Goal: Task Accomplishment & Management: Manage account settings

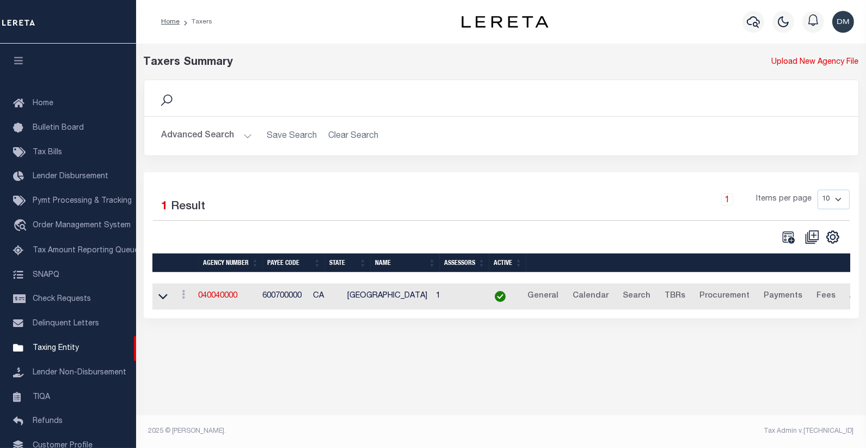
scroll to position [68, 0]
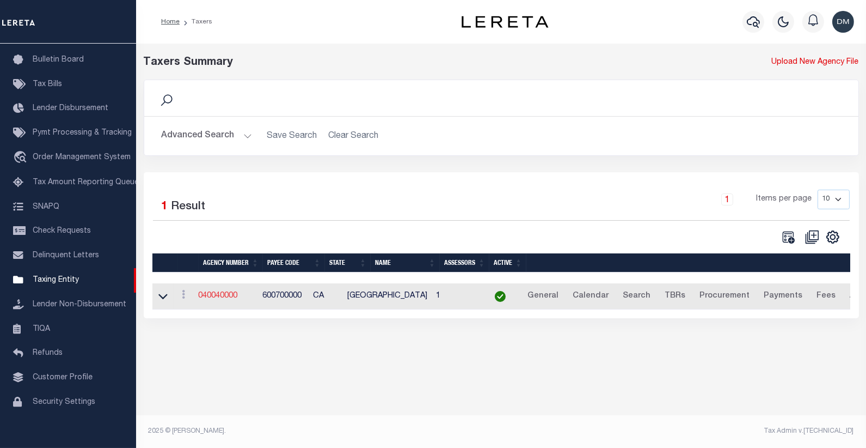
click at [233, 297] on link "040040000" at bounding box center [218, 296] width 39 height 8
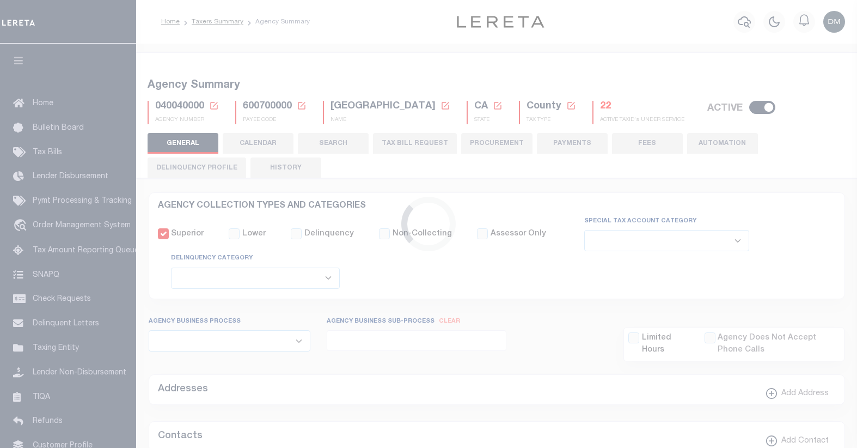
select select
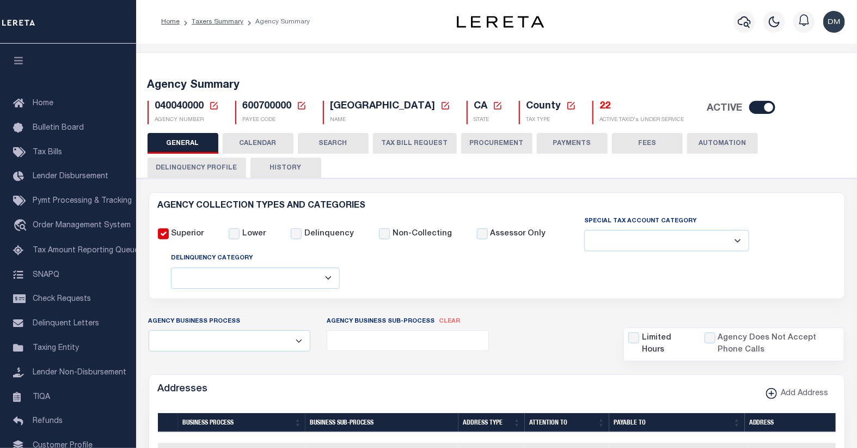
click at [213, 105] on icon at bounding box center [214, 106] width 8 height 8
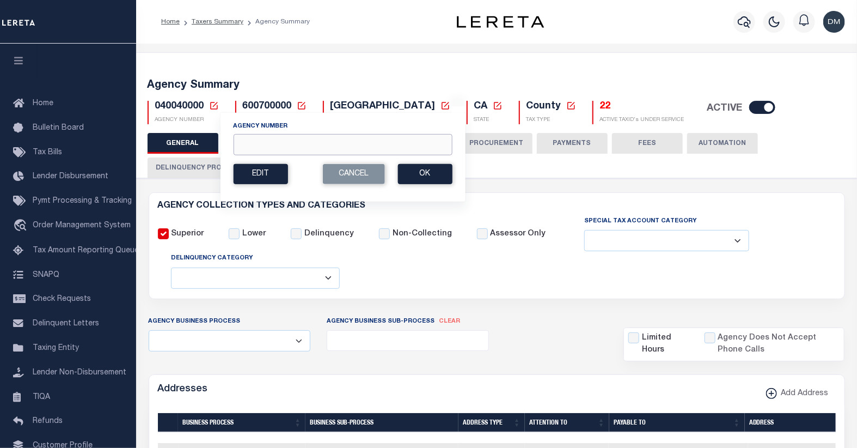
click at [280, 143] on input "Agency Number" at bounding box center [342, 144] width 219 height 21
type input "040200000"
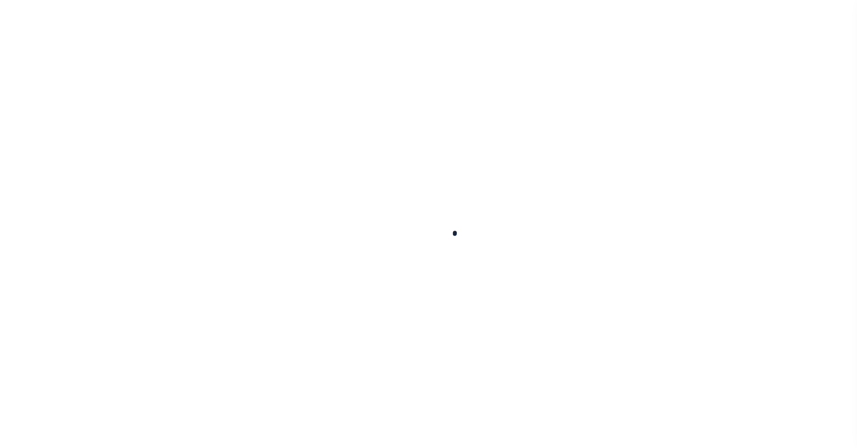
select select
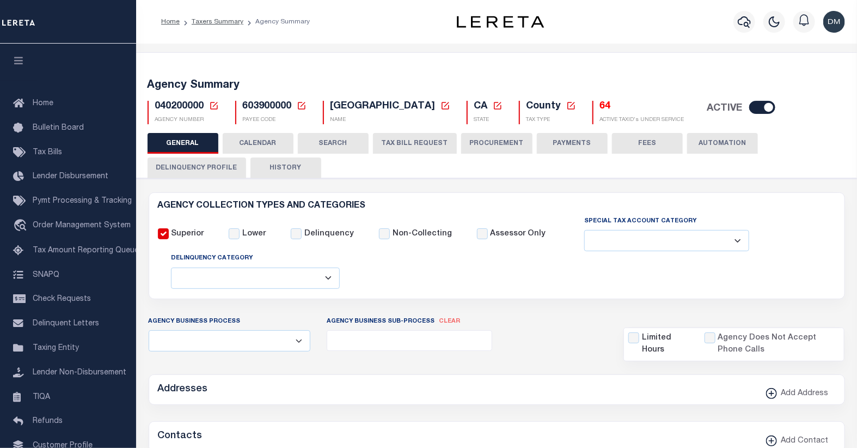
checkbox input "false"
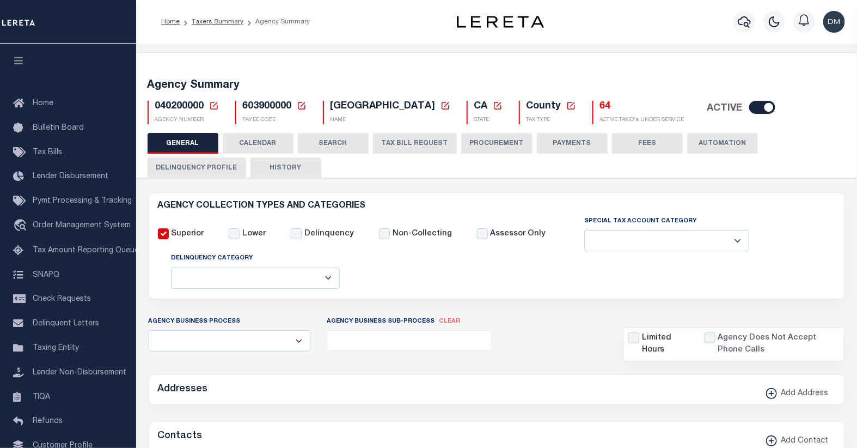
type input "603900000"
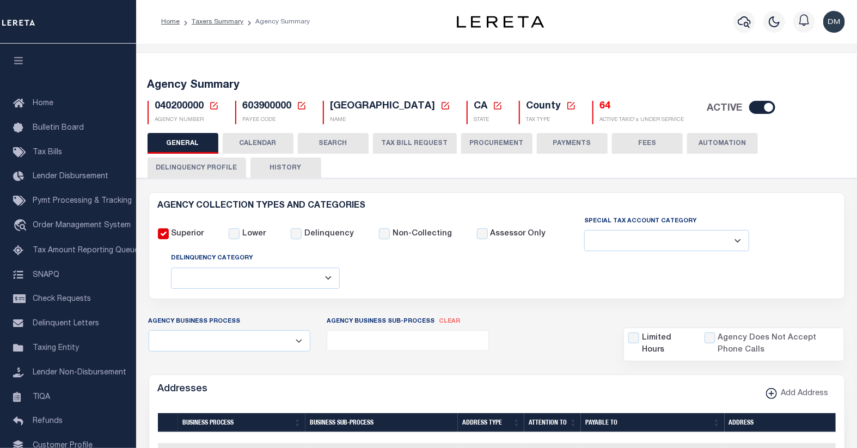
click at [213, 103] on icon at bounding box center [214, 106] width 10 height 10
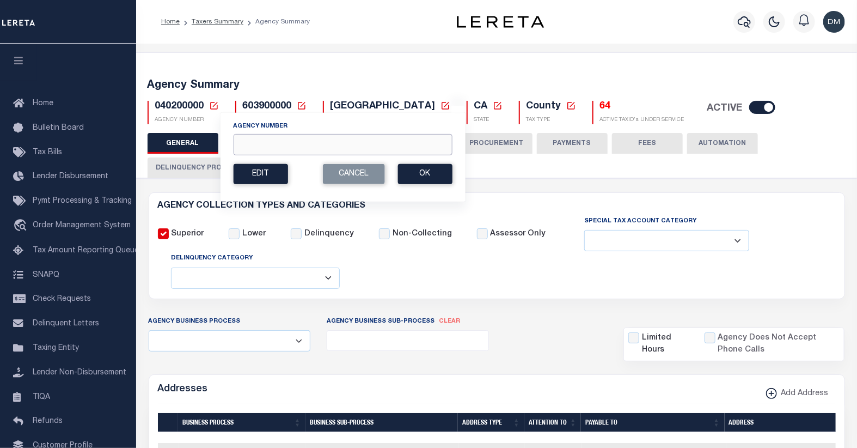
click at [295, 149] on input "Agency Number" at bounding box center [342, 144] width 219 height 21
type input "040510000"
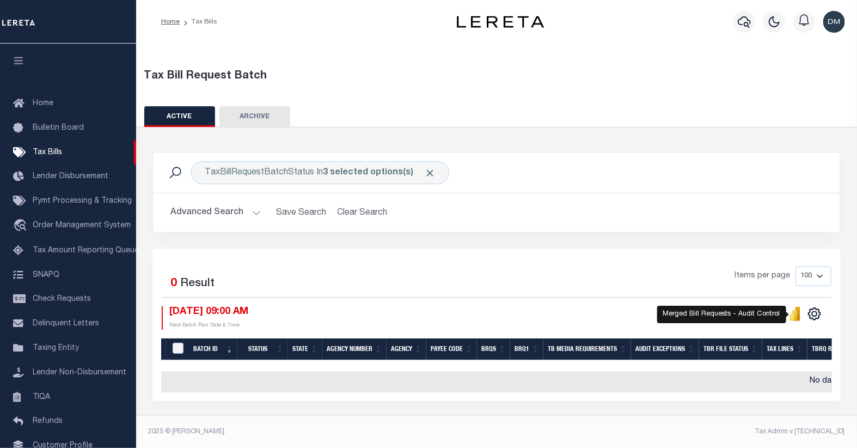
click at [797, 317] on icon "" at bounding box center [795, 315] width 5 height 10
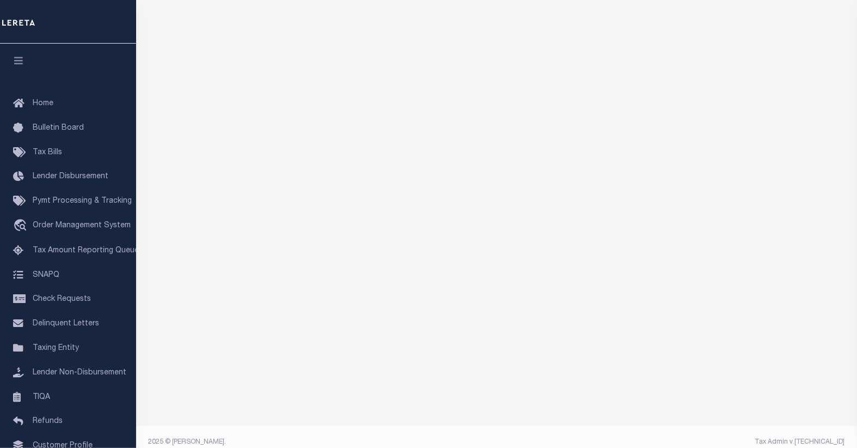
scroll to position [93, 0]
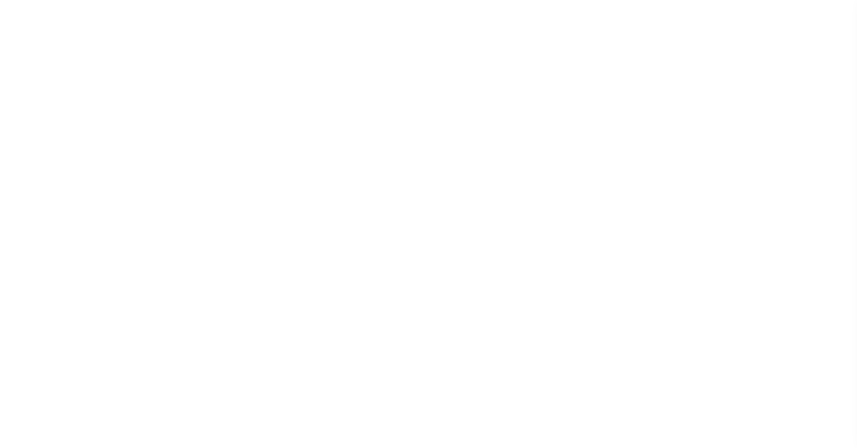
select select
checkbox input "false"
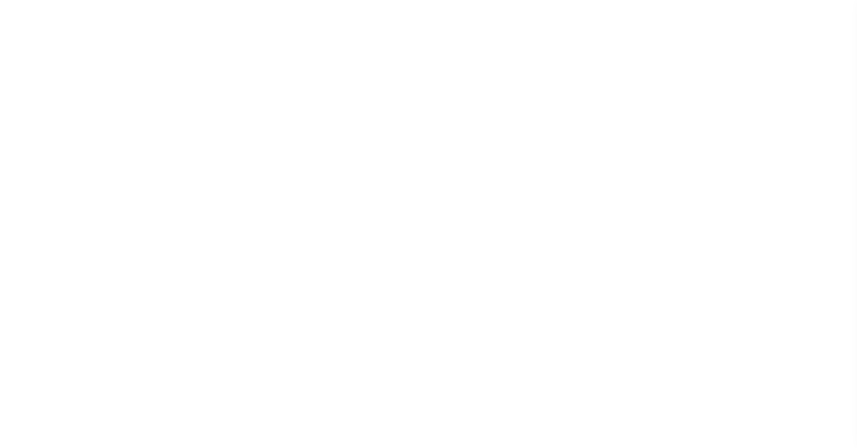
checkbox input "false"
type input "610100000"
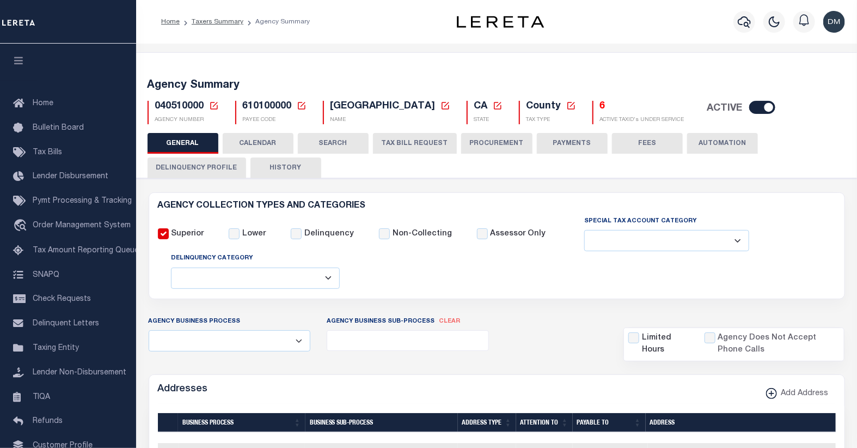
click at [214, 105] on icon at bounding box center [214, 106] width 8 height 8
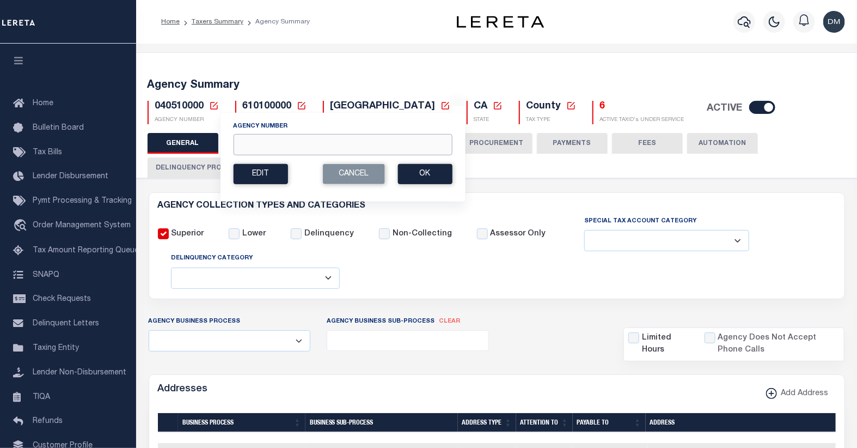
click at [303, 148] on input "Agency Number" at bounding box center [342, 144] width 219 height 21
type input "150290000"
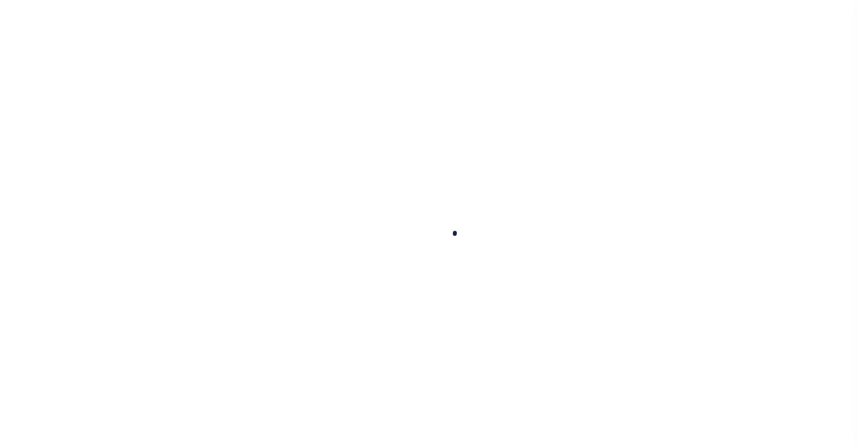
select select
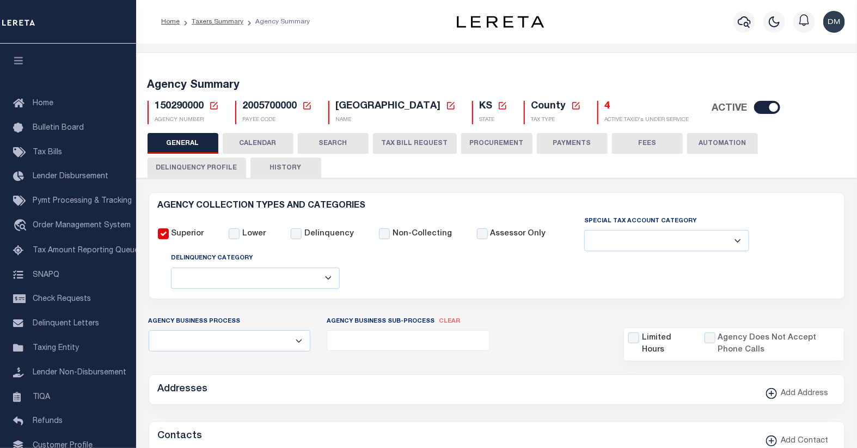
checkbox input "false"
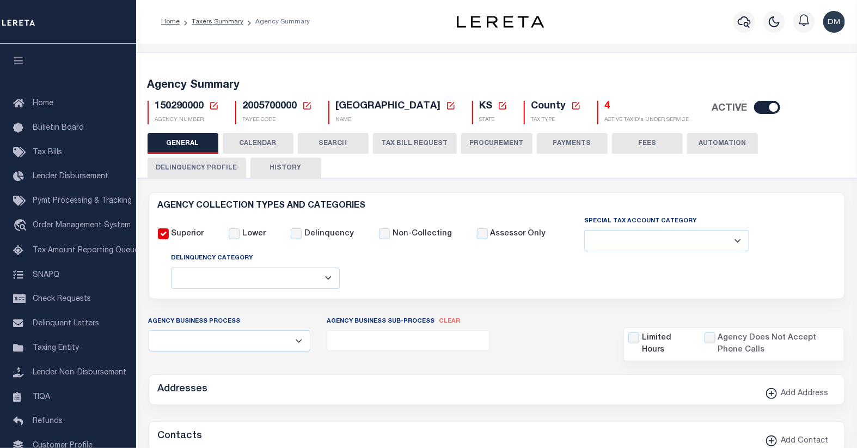
type input "2005700000"
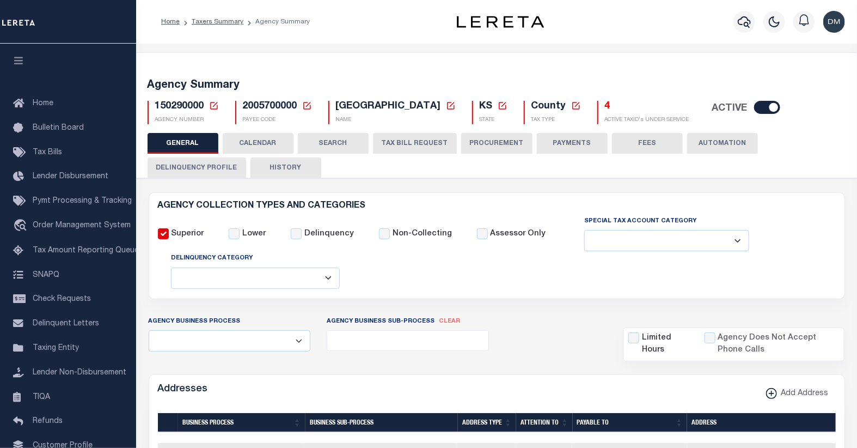
click at [211, 106] on icon at bounding box center [214, 106] width 10 height 10
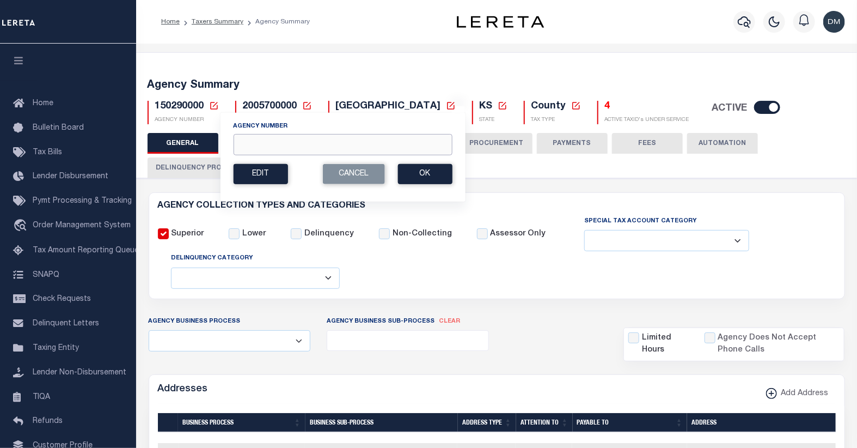
click at [267, 138] on input "Agency Number" at bounding box center [342, 144] width 219 height 21
type input "300010000"
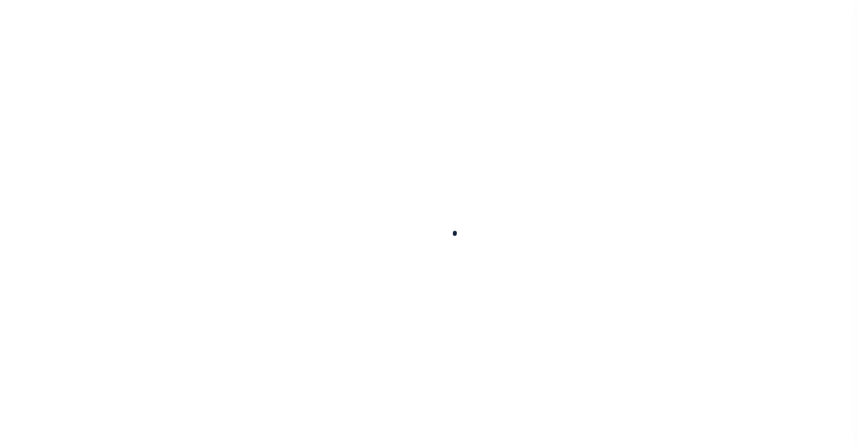
select select
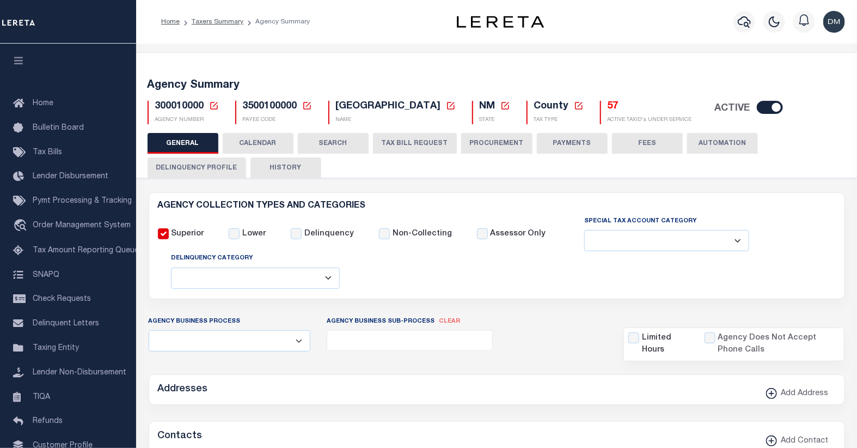
checkbox input "false"
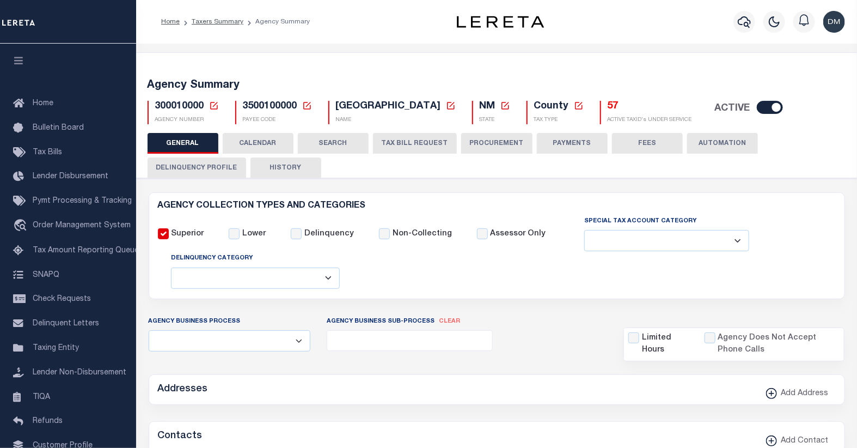
type input "3500100000"
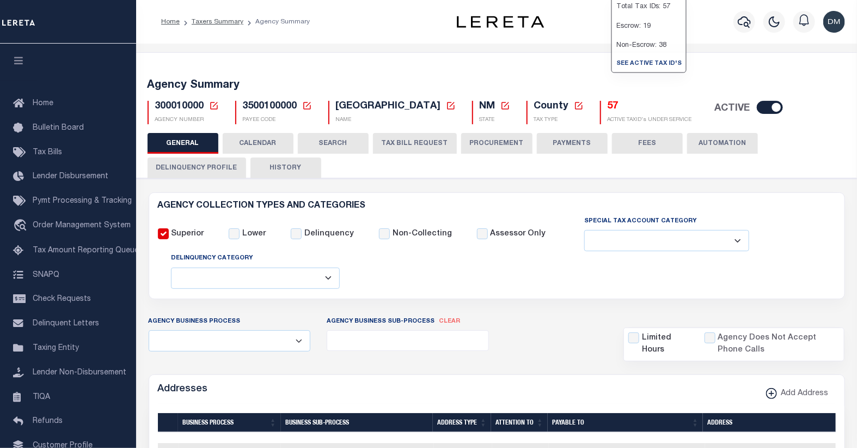
click at [612, 108] on h5 "57" at bounding box center [650, 107] width 84 height 12
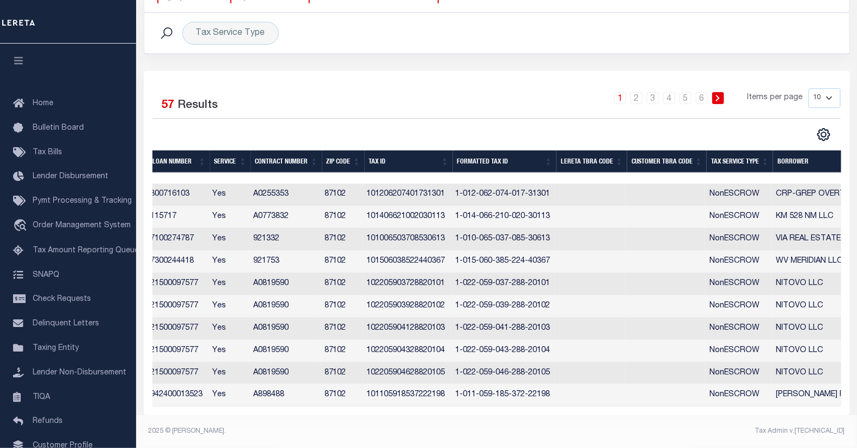
click at [736, 151] on th "Tax Service Type" at bounding box center [740, 161] width 66 height 22
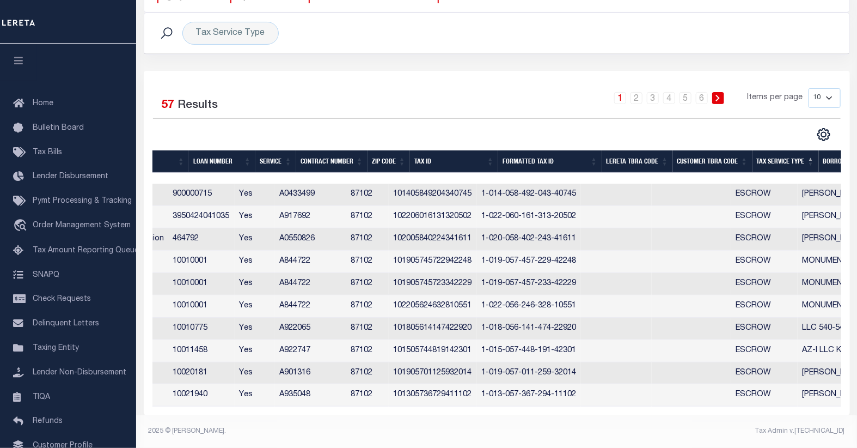
click at [828, 90] on select "10 25 50 100" at bounding box center [825, 98] width 32 height 20
select select "25"
click at [809, 88] on select "10 25 50 100" at bounding box center [825, 98] width 32 height 20
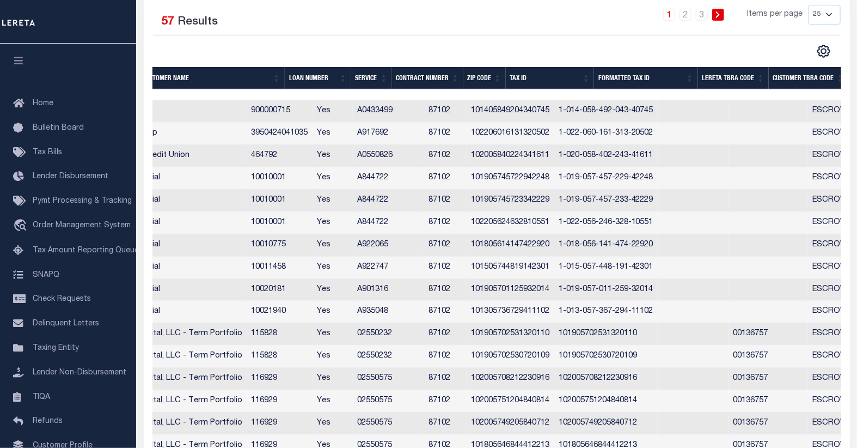
scroll to position [254, 0]
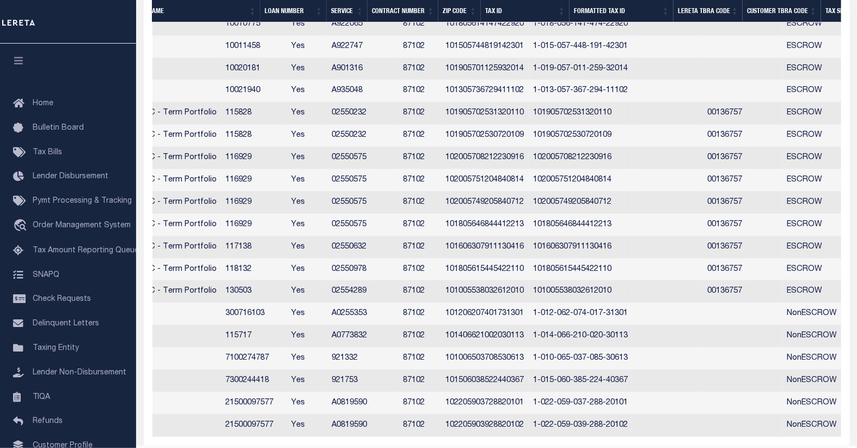
click at [387, 134] on td "02550232" at bounding box center [362, 136] width 71 height 22
checkbox input "true"
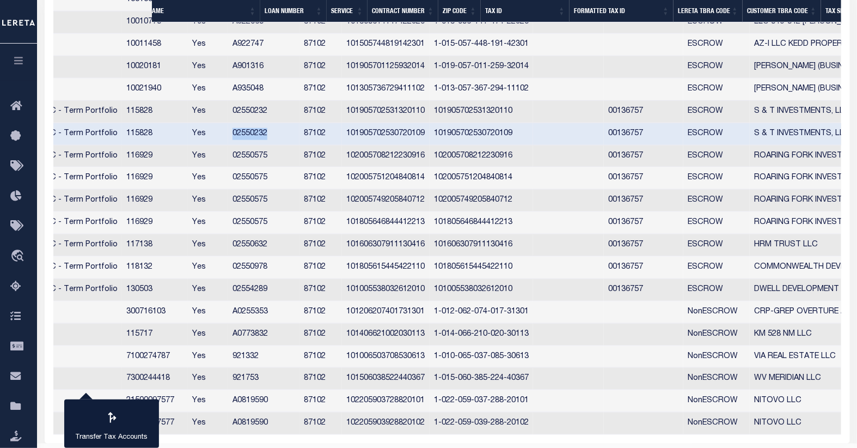
click at [387, 134] on tr "67573 67573 Lima One Capital, LLC - Term Portfolio Lima One Capital, LLC - Term…" at bounding box center [391, 134] width 1464 height 22
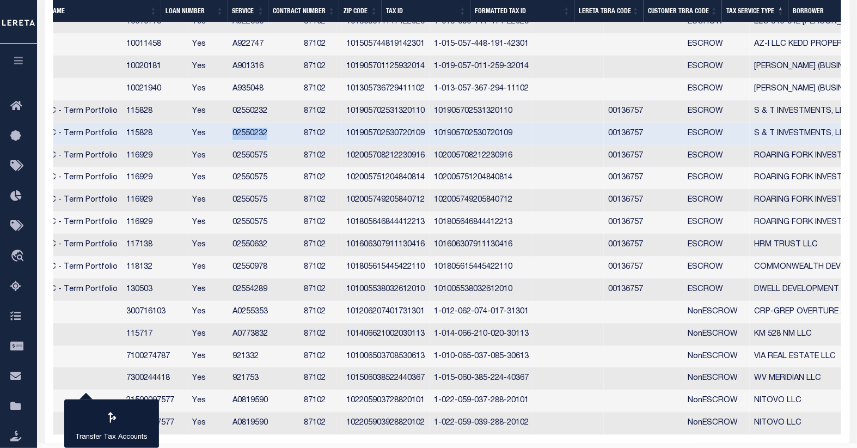
copy td "02550232"
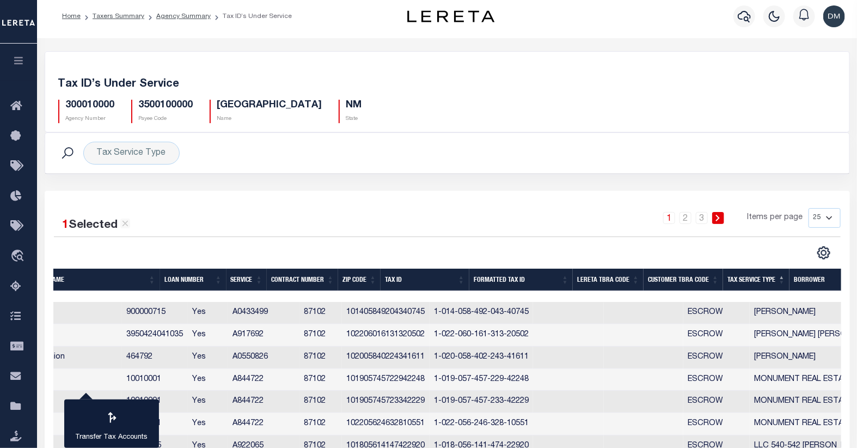
scroll to position [0, 0]
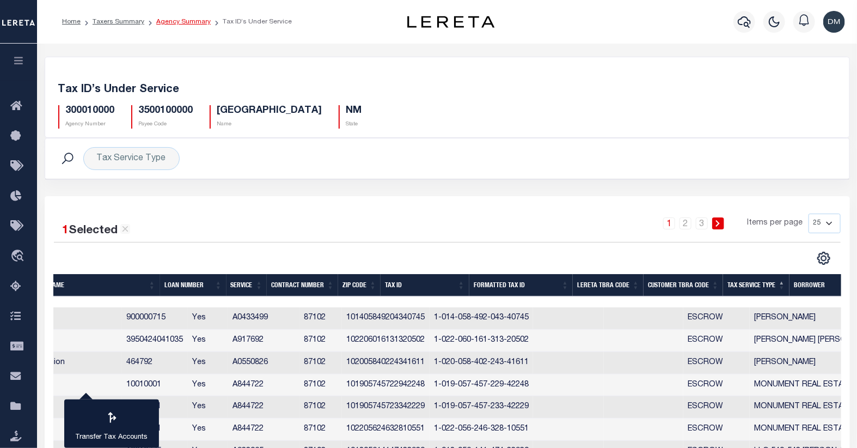
click at [169, 19] on link "Agency Summary" at bounding box center [183, 22] width 54 height 7
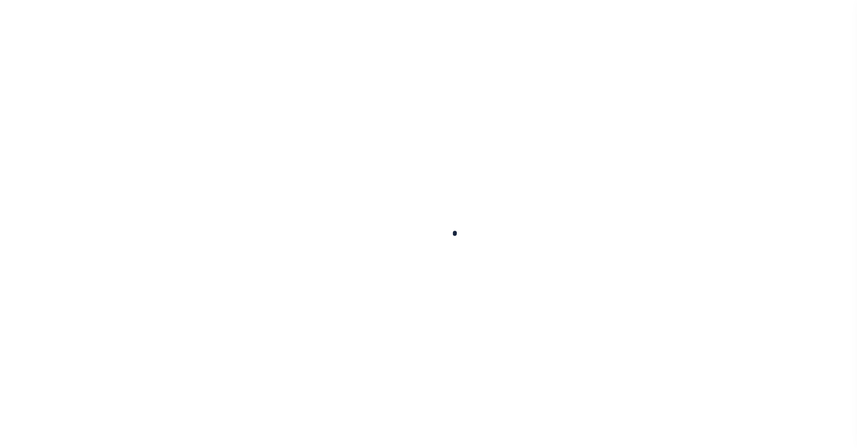
select select
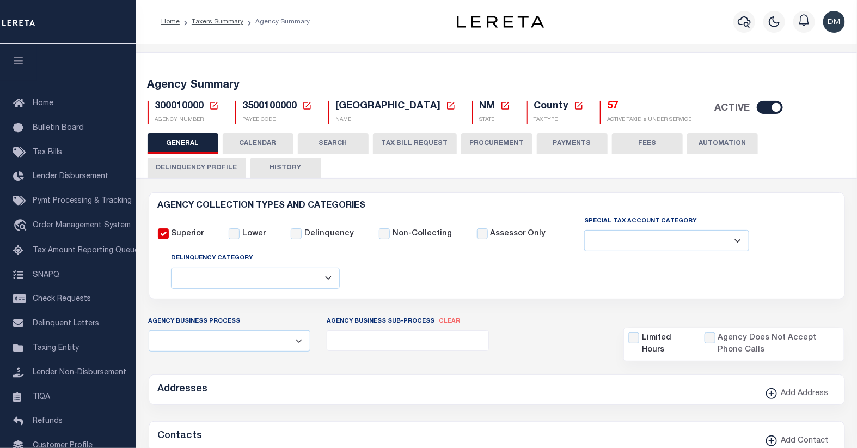
checkbox input "false"
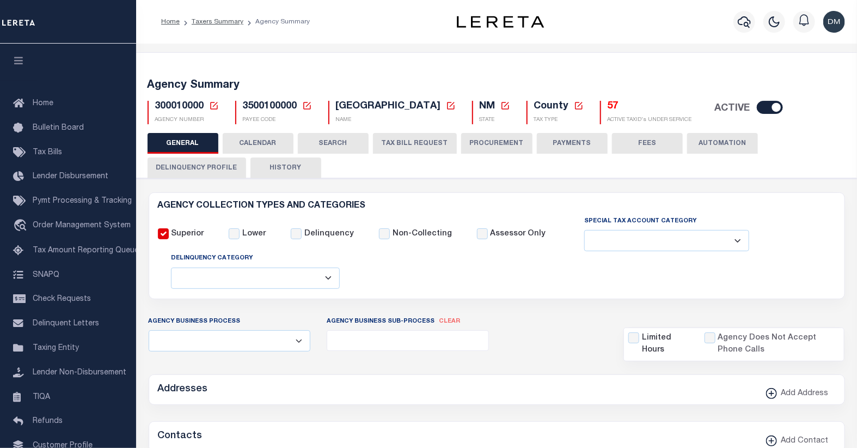
type input "3500100000"
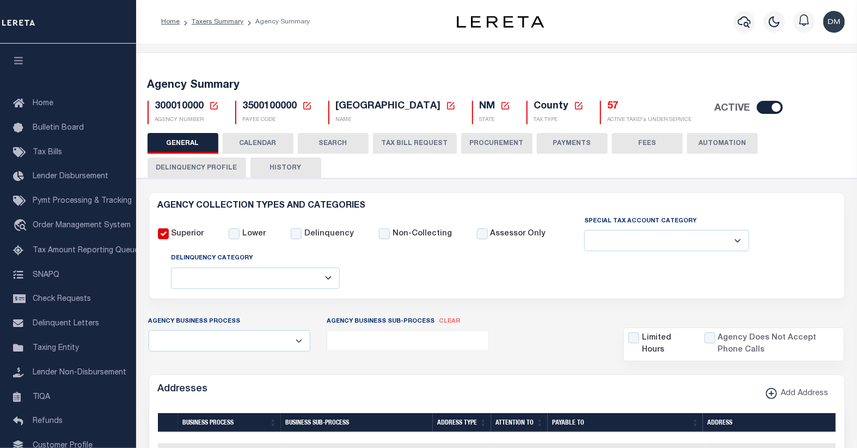
click at [211, 107] on icon at bounding box center [214, 106] width 10 height 10
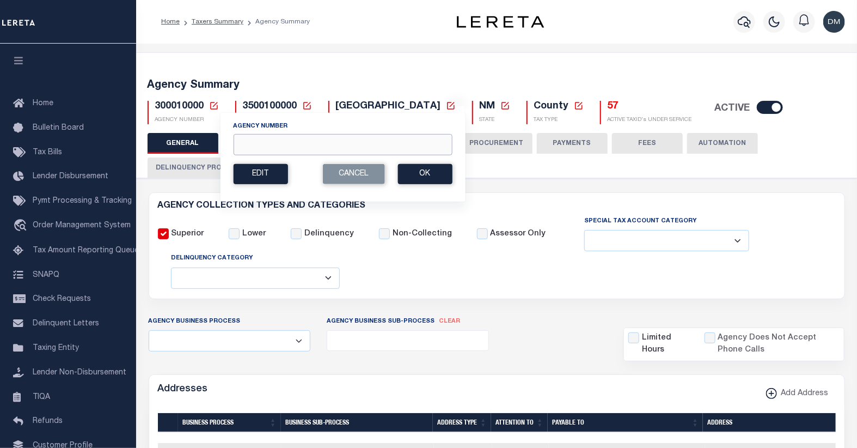
click at [274, 143] on input "Agency Number" at bounding box center [342, 144] width 219 height 21
type input "320110000"
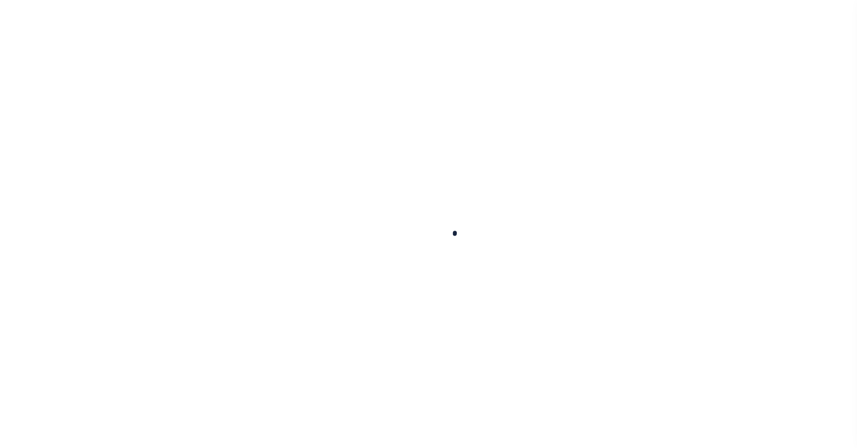
select select
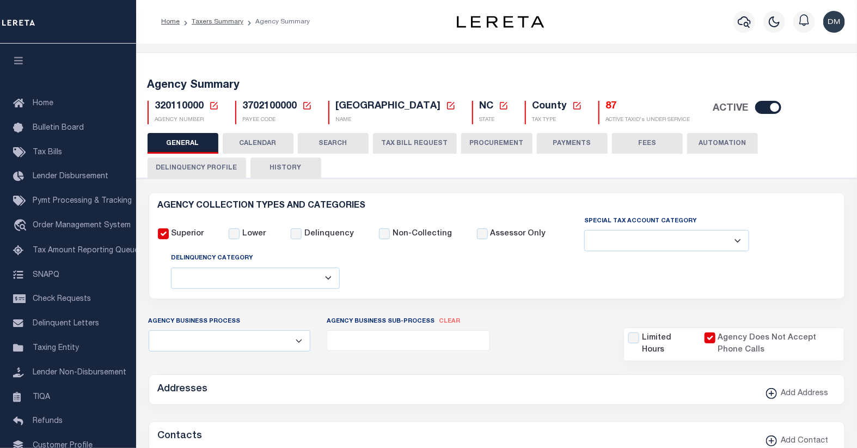
checkbox input "false"
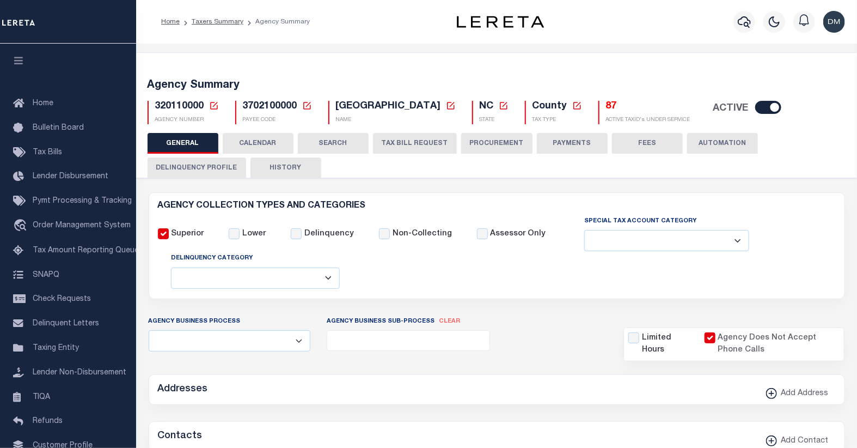
checkbox input "true"
type input "3702100000"
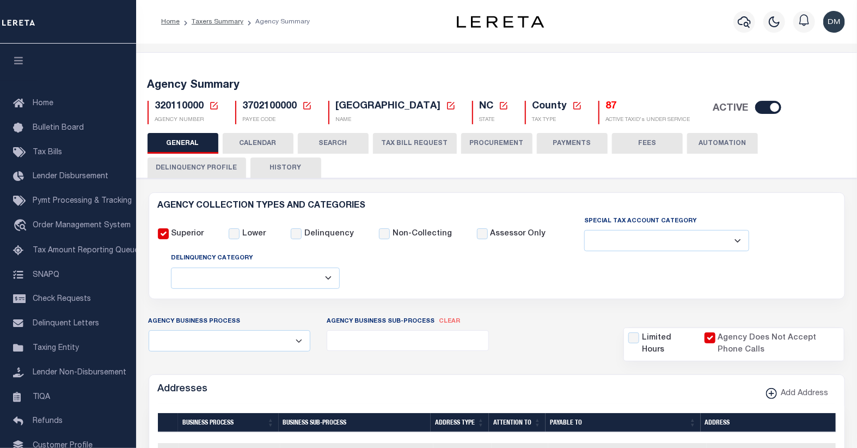
click at [212, 106] on icon at bounding box center [214, 106] width 10 height 10
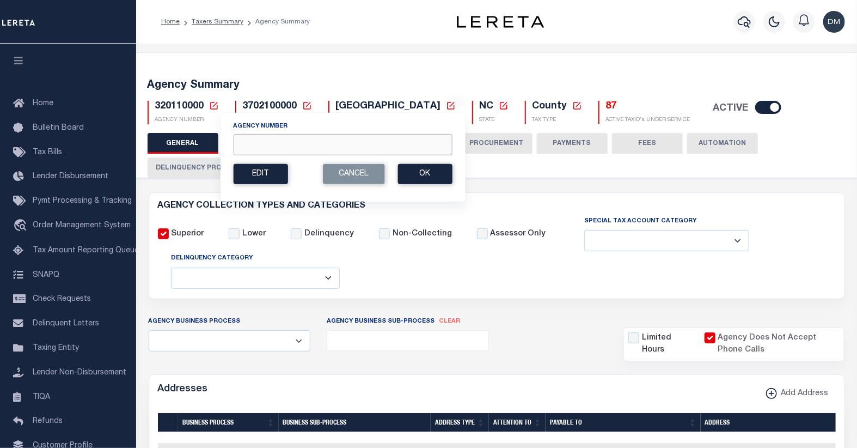
click at [259, 149] on input "Agency Number" at bounding box center [342, 144] width 219 height 21
type input "300010000"
click button "Edit" at bounding box center [260, 174] width 54 height 20
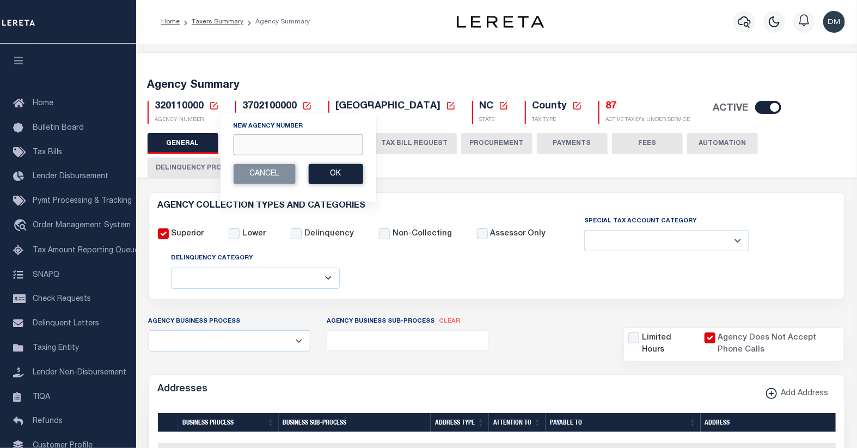
click at [303, 145] on input "New Agency Number" at bounding box center [298, 144] width 130 height 21
type input "300010000"
click at [340, 178] on button "Ok" at bounding box center [335, 174] width 54 height 20
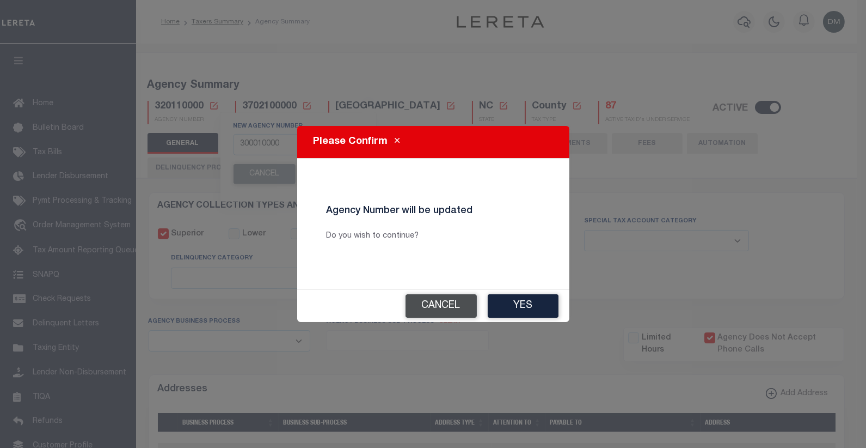
click at [449, 307] on button "Cancel" at bounding box center [441, 305] width 71 height 23
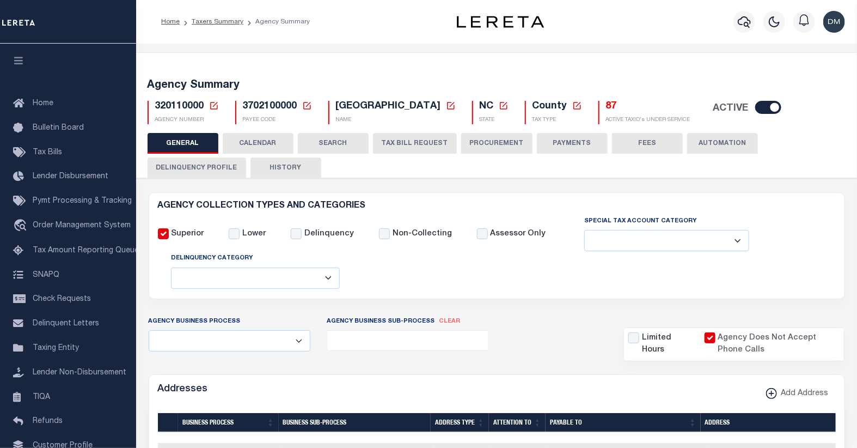
click at [213, 106] on icon at bounding box center [214, 106] width 8 height 8
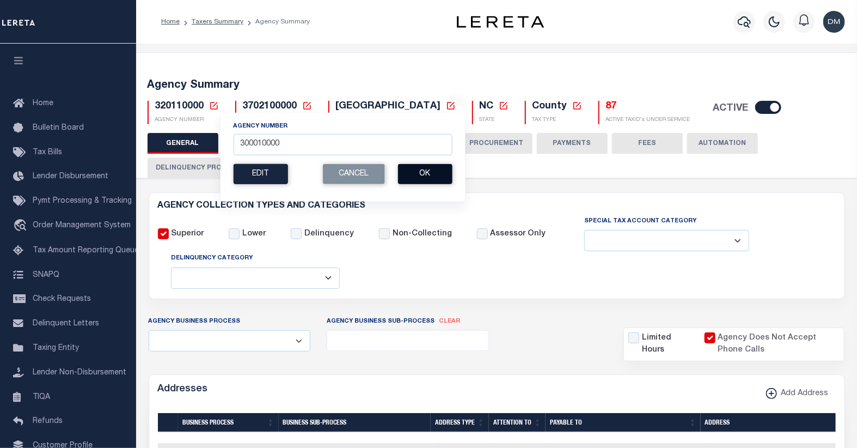
click at [421, 173] on button "Ok" at bounding box center [425, 174] width 54 height 20
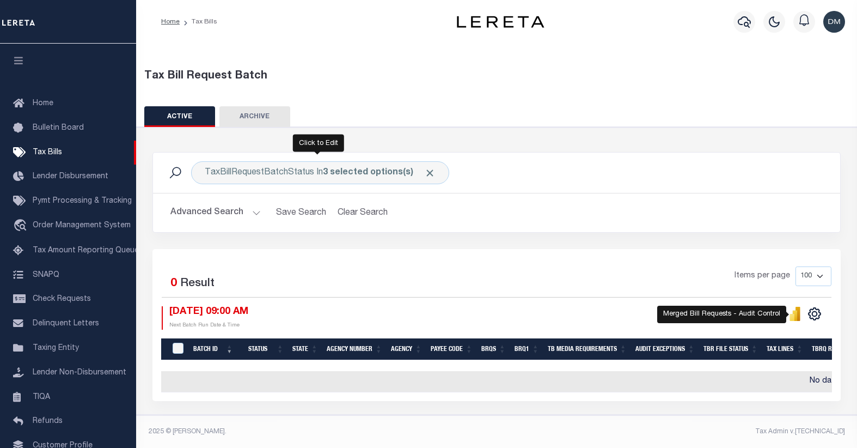
select select
click at [222, 212] on button "Advanced Search" at bounding box center [215, 212] width 90 height 21
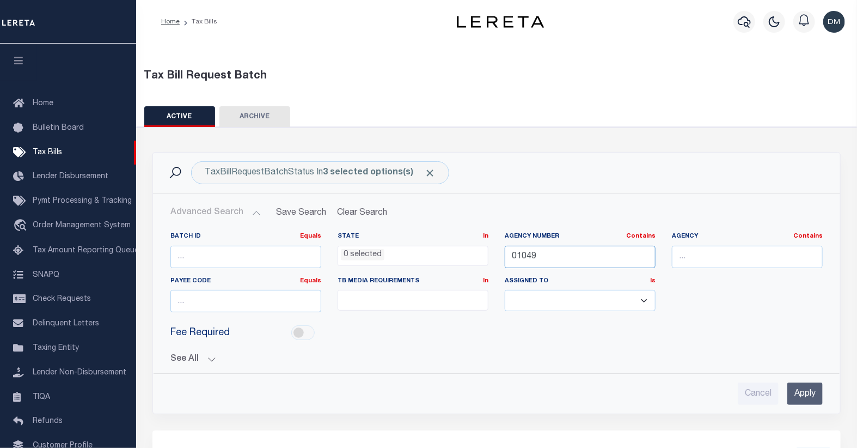
click at [524, 254] on input "01049" at bounding box center [580, 257] width 151 height 22
type input "04020"
click at [806, 387] on input "Apply" at bounding box center [804, 393] width 35 height 22
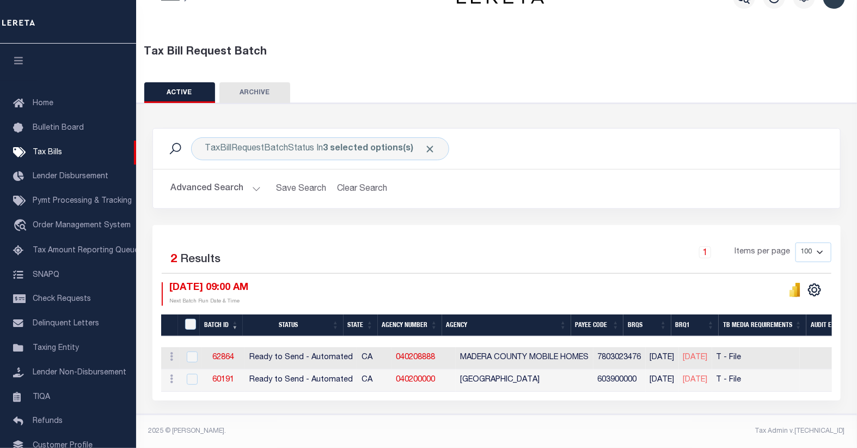
scroll to position [30, 0]
click at [187, 351] on input "checkbox" at bounding box center [192, 356] width 11 height 11
checkbox input "true"
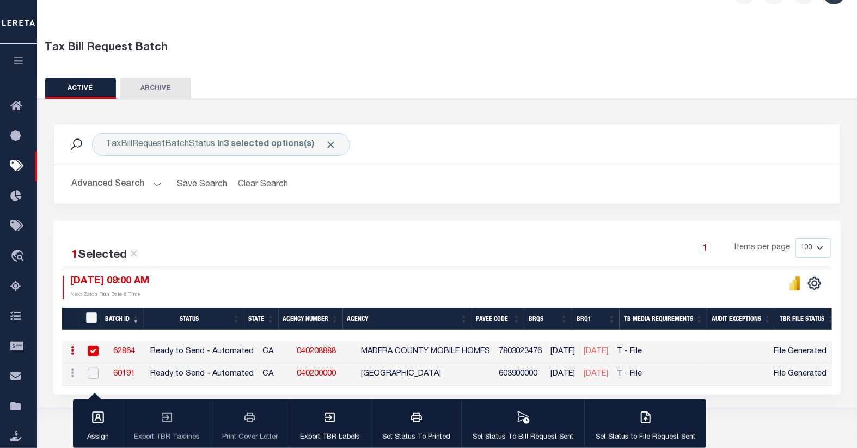
click at [95, 376] on input "checkbox" at bounding box center [93, 373] width 11 height 11
checkbox input "true"
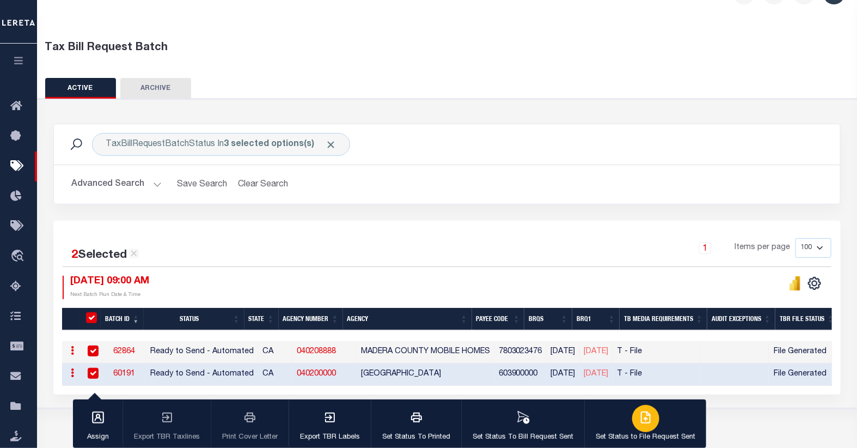
click at [646, 422] on icon "button" at bounding box center [645, 417] width 13 height 13
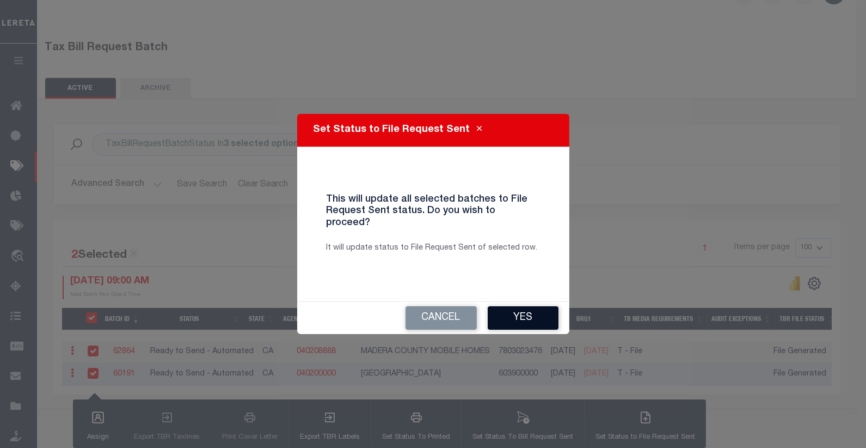
click at [522, 313] on button "Yes" at bounding box center [523, 317] width 71 height 23
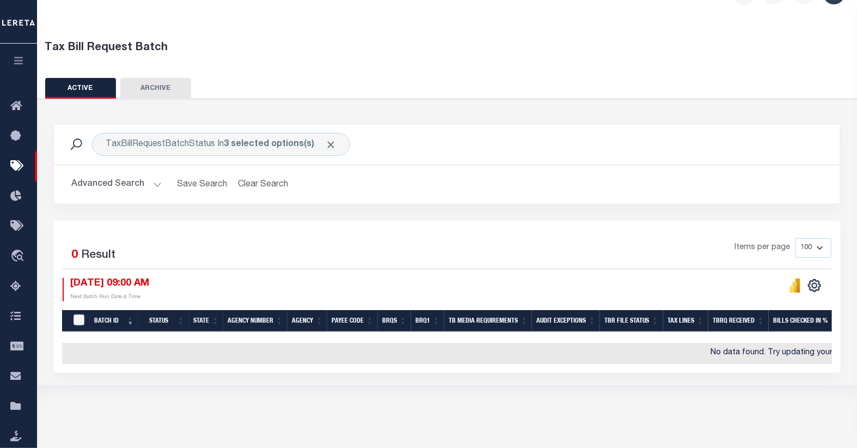
click at [124, 183] on button "Advanced Search" at bounding box center [116, 184] width 90 height 21
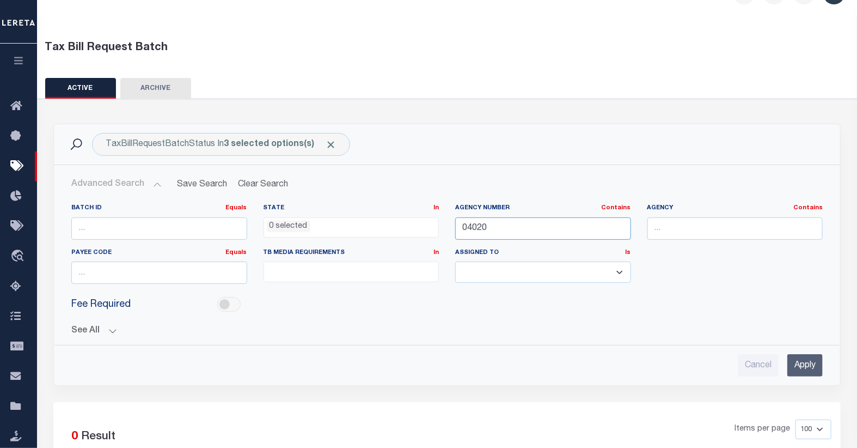
click at [472, 231] on input "04020" at bounding box center [543, 228] width 176 height 22
type input "04051"
click at [803, 367] on input "Apply" at bounding box center [804, 365] width 35 height 22
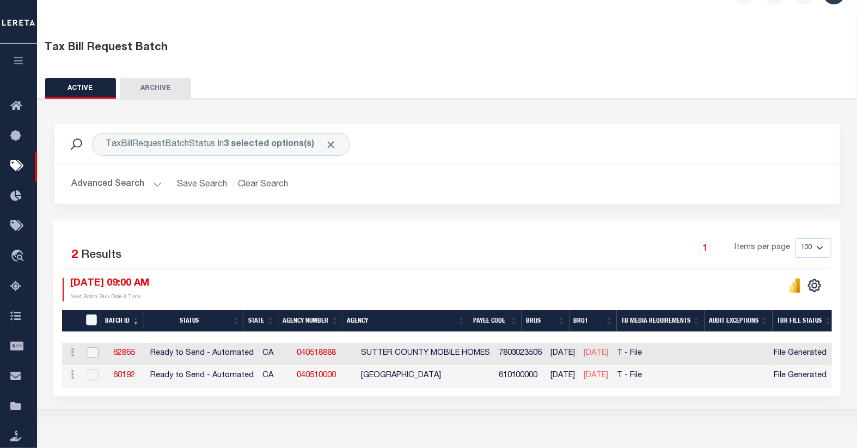
drag, startPoint x: 88, startPoint y: 353, endPoint x: 89, endPoint y: 362, distance: 8.9
click at [88, 353] on input "checkbox" at bounding box center [93, 352] width 11 height 11
checkbox input "true"
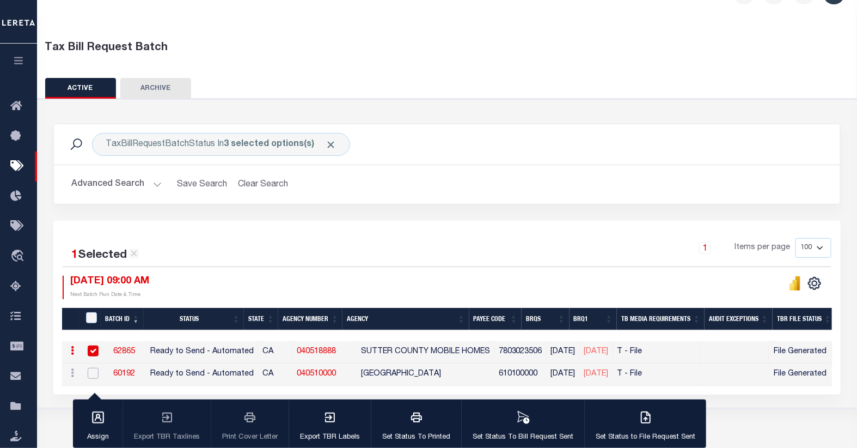
click at [89, 375] on input "checkbox" at bounding box center [93, 373] width 11 height 11
checkbox input "true"
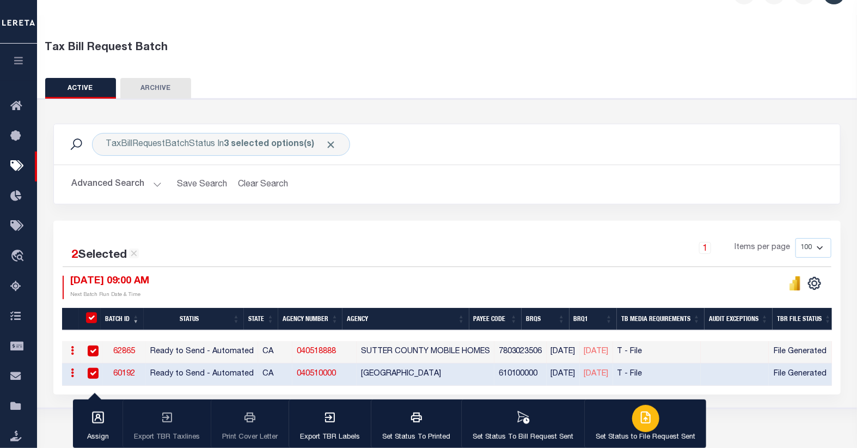
click at [645, 417] on icon "button" at bounding box center [645, 417] width 13 height 13
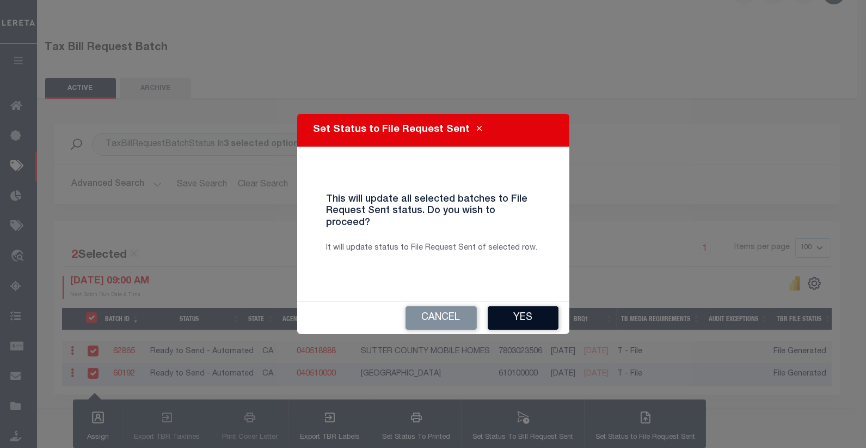
click at [512, 308] on button "Yes" at bounding box center [523, 317] width 71 height 23
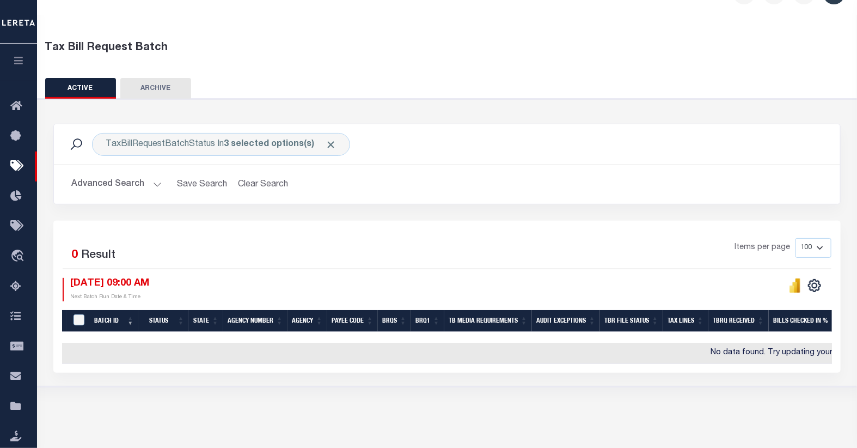
click at [145, 184] on button "Advanced Search" at bounding box center [116, 184] width 90 height 21
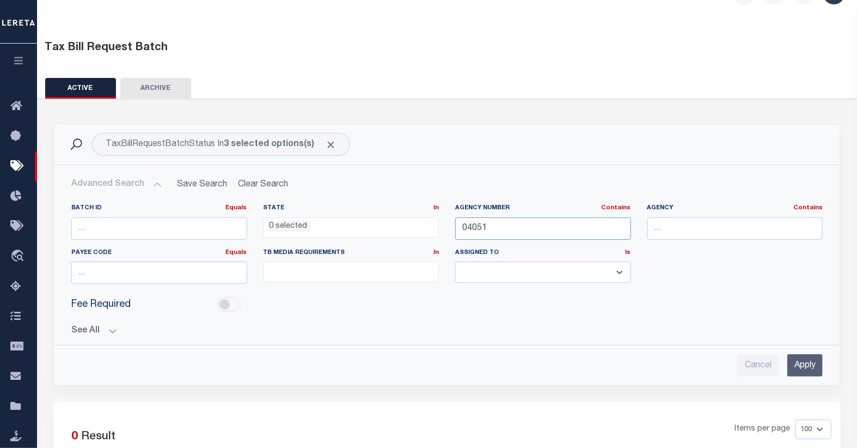
click at [474, 229] on input "04051" at bounding box center [543, 228] width 176 height 22
type input "32011"
click at [799, 362] on input "Apply" at bounding box center [804, 365] width 35 height 22
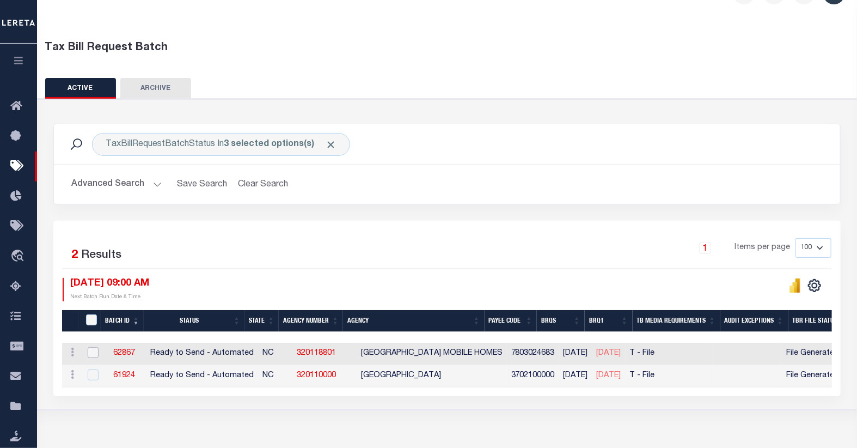
drag, startPoint x: 91, startPoint y: 352, endPoint x: 93, endPoint y: 359, distance: 7.8
click at [91, 352] on input "checkbox" at bounding box center [93, 352] width 11 height 11
checkbox input "true"
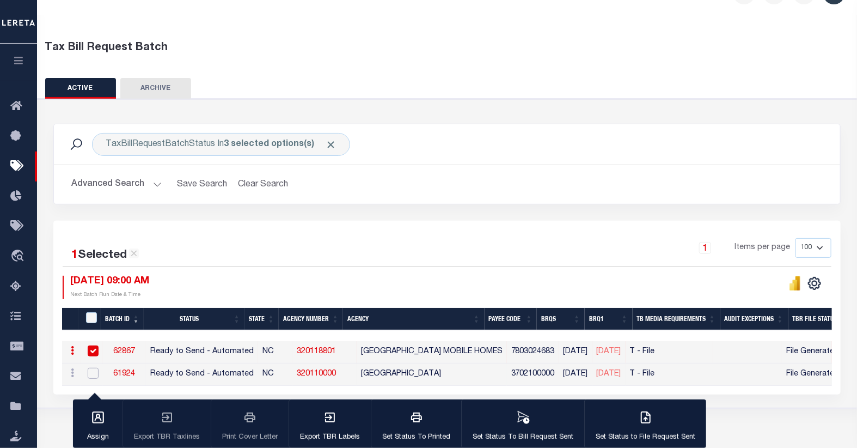
click at [90, 376] on input "checkbox" at bounding box center [93, 373] width 11 height 11
checkbox input "true"
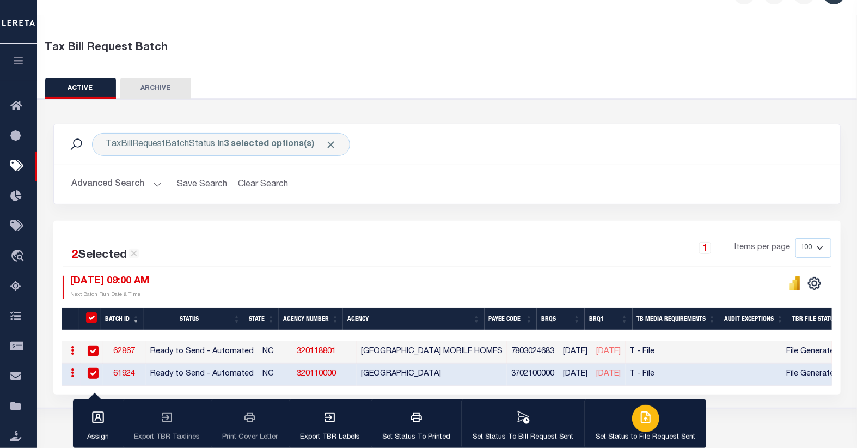
click at [642, 423] on icon "button" at bounding box center [645, 417] width 13 height 13
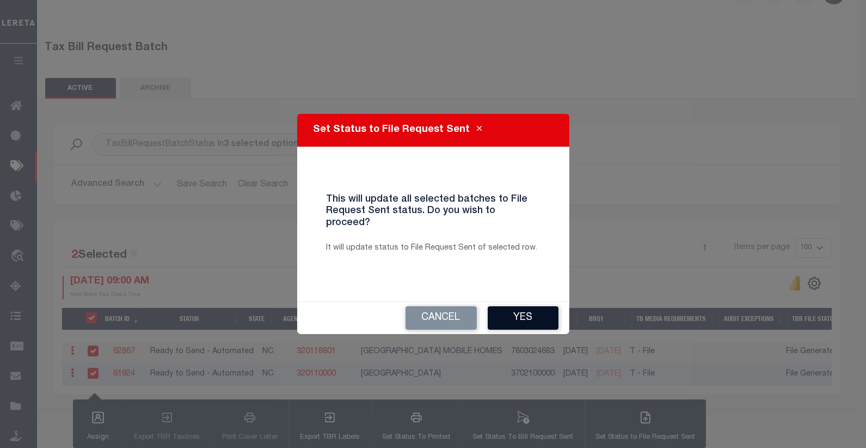
click at [535, 316] on button "Yes" at bounding box center [523, 317] width 71 height 23
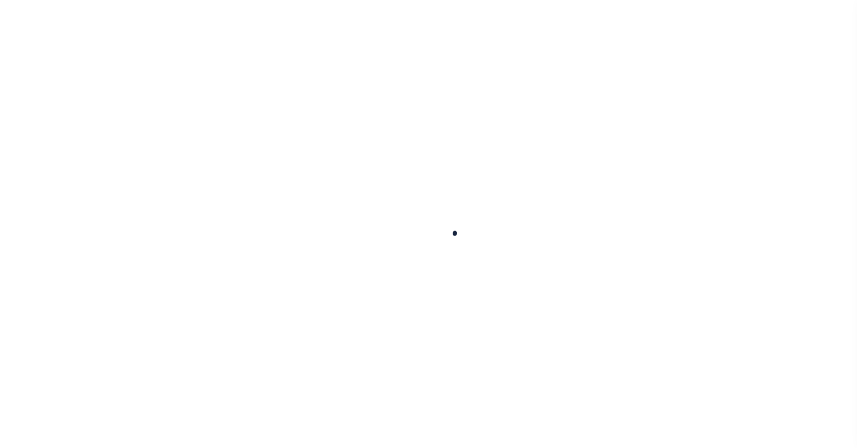
select select
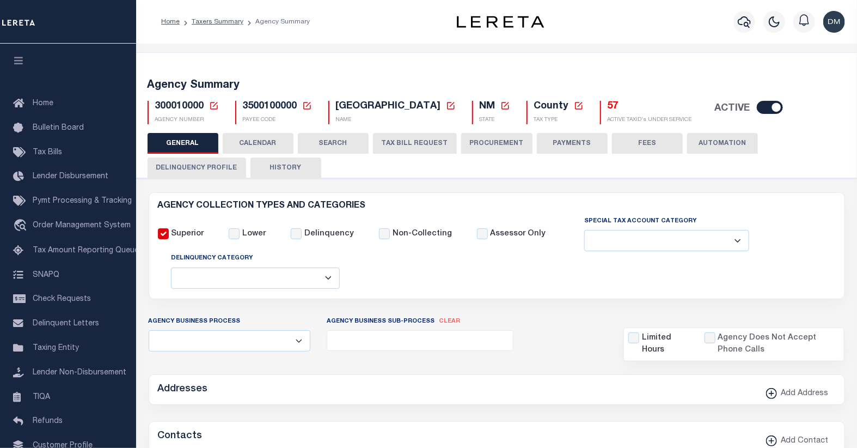
checkbox input "false"
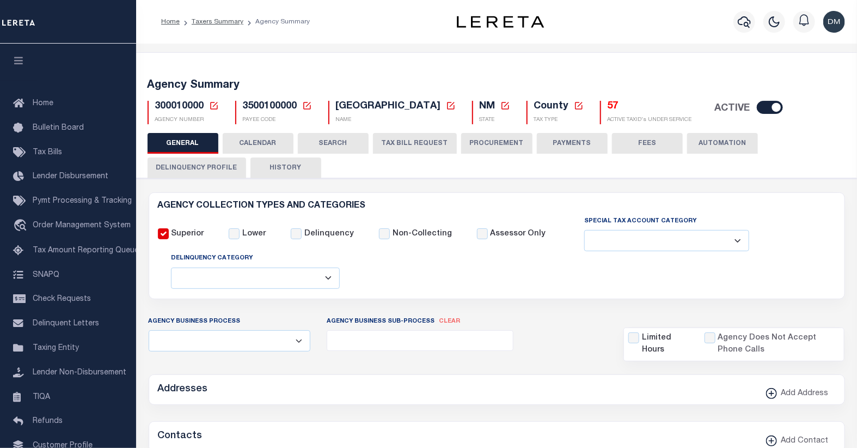
type input "3500100000"
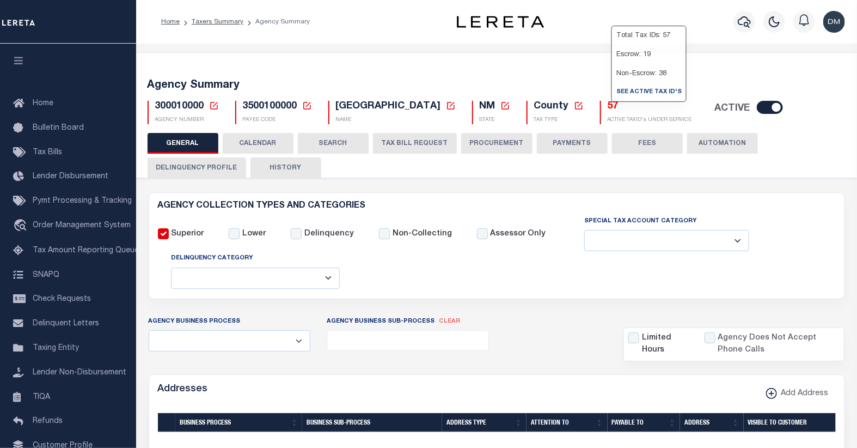
click at [608, 108] on h5 "57" at bounding box center [650, 107] width 84 height 12
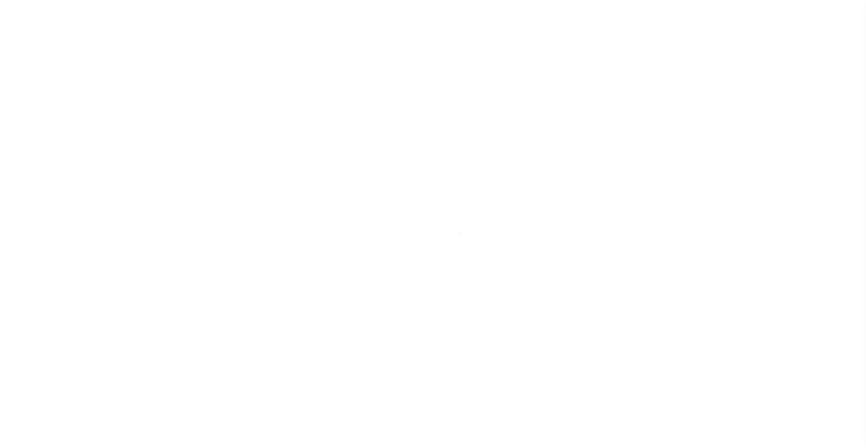
select select "25"
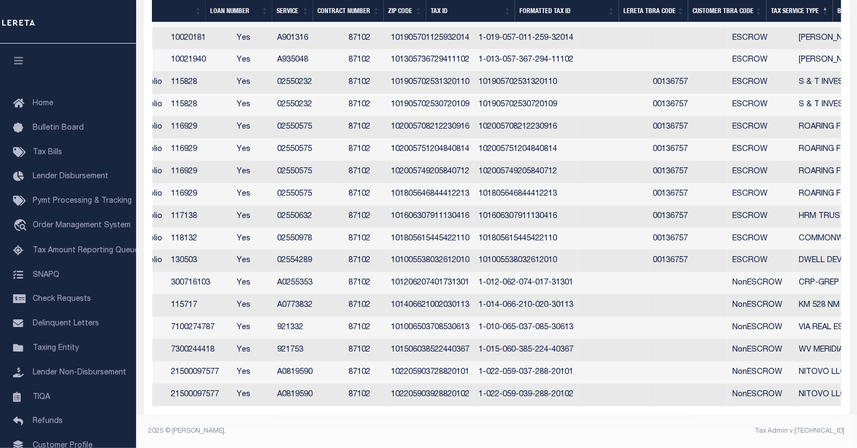
click at [337, 77] on td "02550232" at bounding box center [308, 83] width 71 height 22
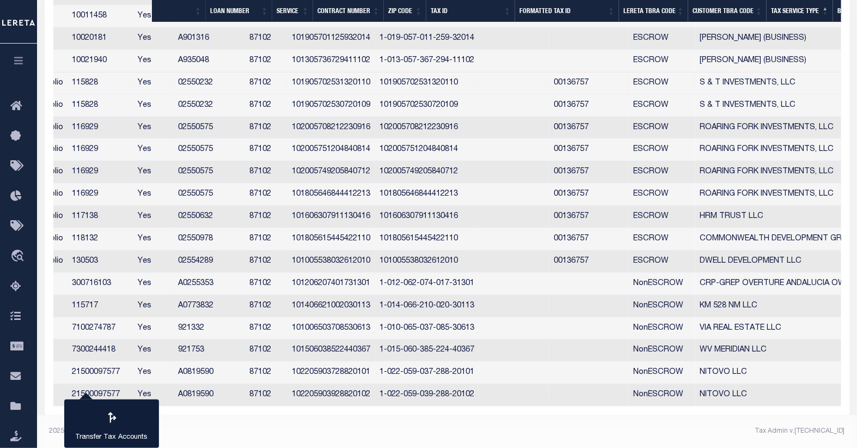
click at [337, 77] on tr "67573 67573 Lima One Capital, LLC - Term Portfolio Lima One Capital, LLC - Term…" at bounding box center [337, 83] width 1464 height 22
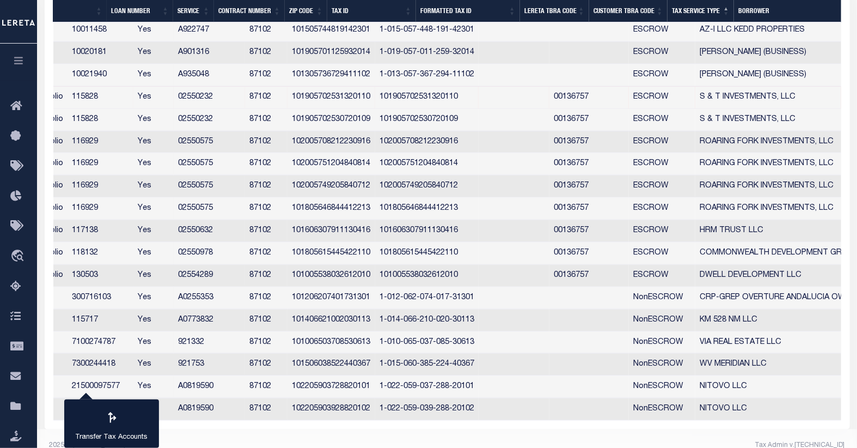
click at [237, 96] on td "02550232" at bounding box center [209, 98] width 71 height 22
checkbox input "true"
copy td "02550232"
